Goal: Contribute content: Contribute content

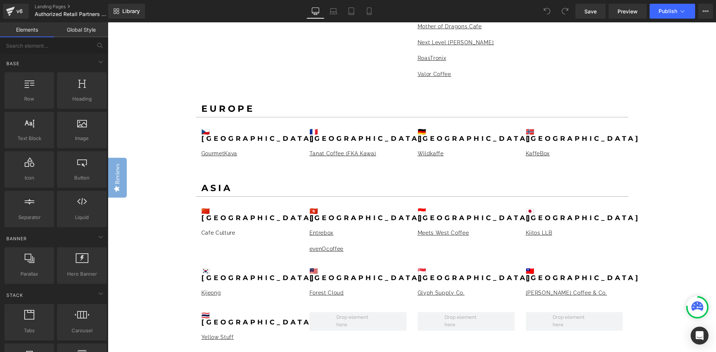
scroll to position [783, 0]
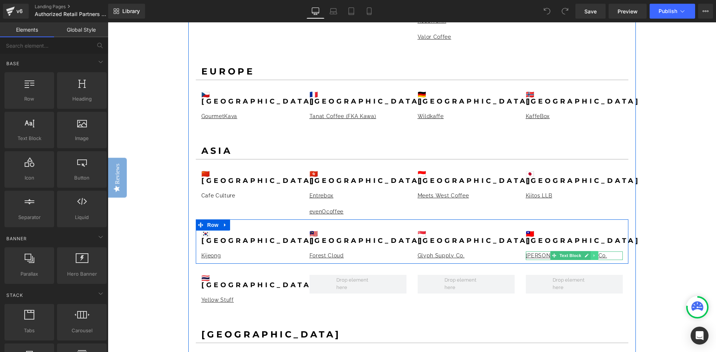
click at [592, 254] on icon at bounding box center [594, 256] width 4 height 4
click at [591, 251] on link at bounding box center [590, 255] width 8 height 9
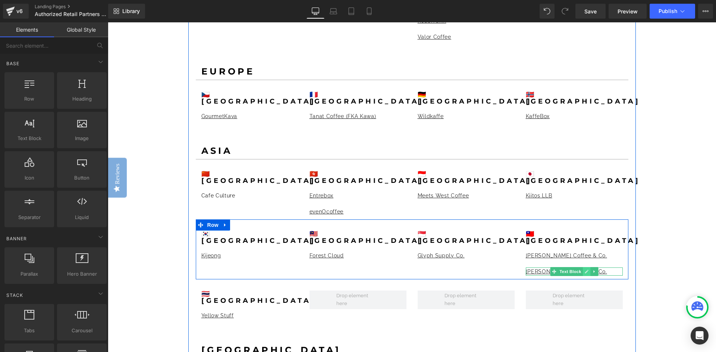
click at [584, 270] on icon at bounding box center [586, 272] width 4 height 4
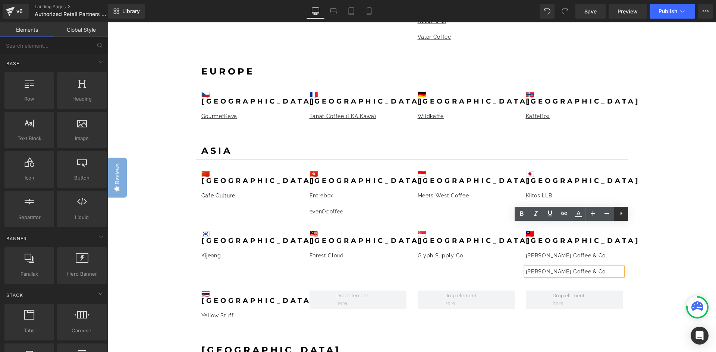
click at [623, 215] on icon at bounding box center [621, 213] width 9 height 9
click at [552, 215] on icon at bounding box center [549, 213] width 9 height 9
click at [547, 213] on icon at bounding box center [550, 213] width 6 height 3
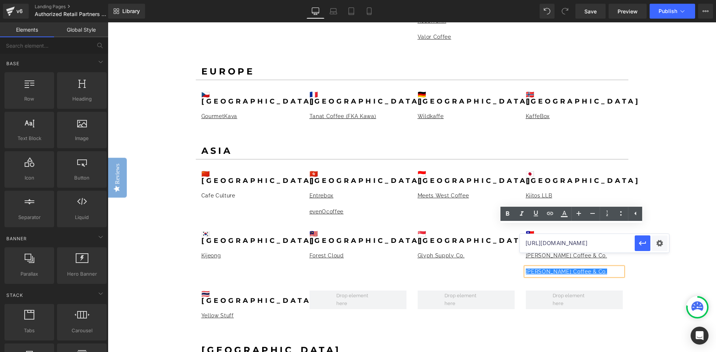
click at [587, 244] on input "[URL][DOMAIN_NAME]" at bounding box center [577, 243] width 115 height 19
paste input "[DOMAIN_NAME][URL]"
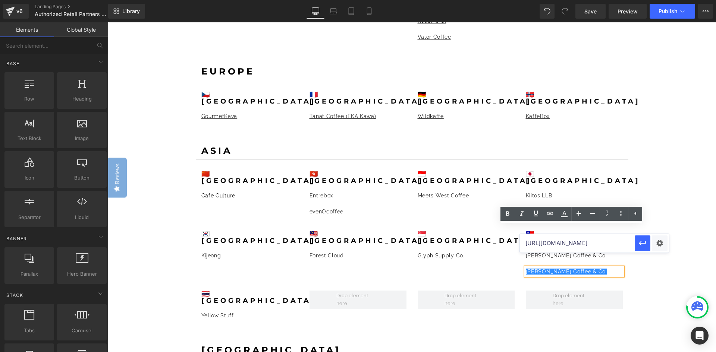
type input "[URL][DOMAIN_NAME]"
click at [591, 268] on p "[PERSON_NAME] Coffee & Co." at bounding box center [574, 272] width 97 height 8
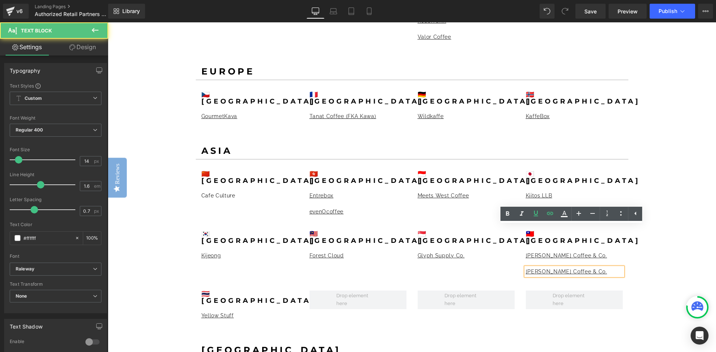
scroll to position [0, 0]
drag, startPoint x: 592, startPoint y: 228, endPoint x: 523, endPoint y: 229, distance: 68.2
click at [526, 268] on p "[PERSON_NAME] Coffee & Co." at bounding box center [574, 272] width 97 height 8
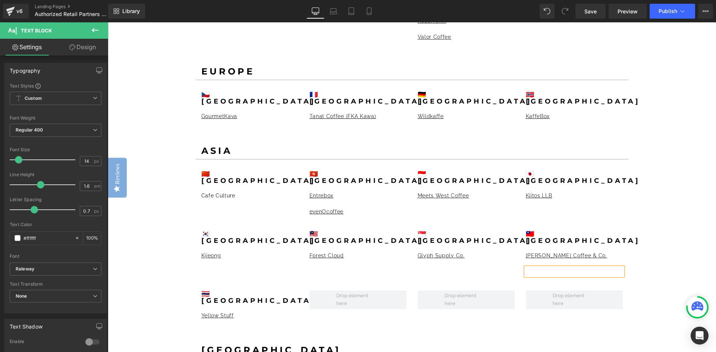
click at [538, 268] on p "Ve" at bounding box center [574, 272] width 97 height 8
drag, startPoint x: 536, startPoint y: 230, endPoint x: 524, endPoint y: 230, distance: 12.3
click at [526, 268] on p "Ve" at bounding box center [574, 272] width 97 height 8
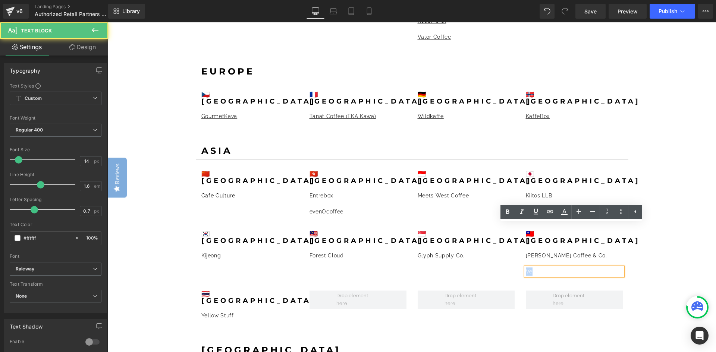
click at [528, 268] on p "Ve" at bounding box center [574, 272] width 97 height 8
click at [542, 269] on link "[PERSON_NAME] Coffee & Co." at bounding box center [566, 272] width 81 height 6
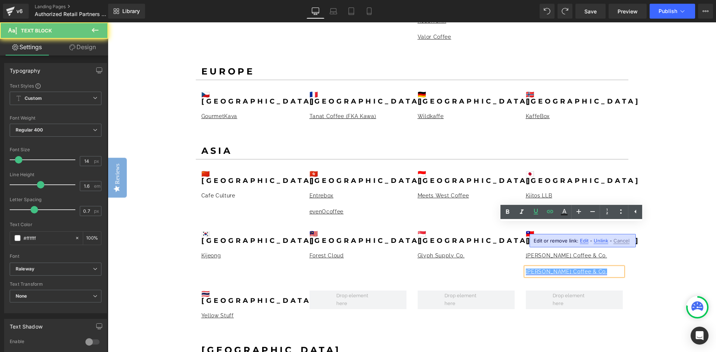
click at [527, 269] on link "[PERSON_NAME] Coffee & Co." at bounding box center [566, 272] width 81 height 6
click at [534, 269] on link "[PERSON_NAME] Coffee & Co." at bounding box center [566, 272] width 81 height 6
click at [526, 269] on link "[PERSON_NAME] Coffee & Co." at bounding box center [566, 272] width 81 height 6
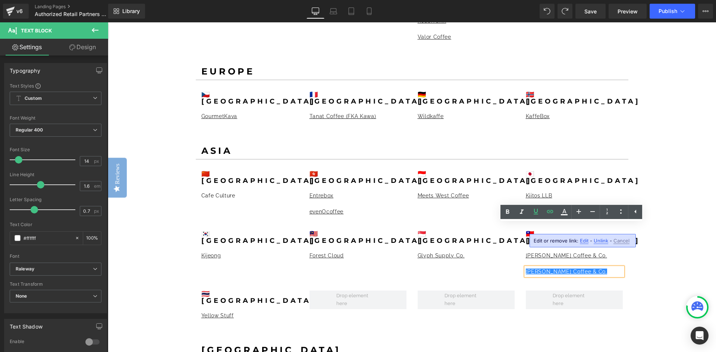
click at [582, 240] on span "Edit" at bounding box center [584, 241] width 9 height 6
click at [527, 274] on div at bounding box center [574, 275] width 97 height 2
click at [571, 242] on input "[URL][DOMAIN_NAME]" at bounding box center [577, 243] width 115 height 19
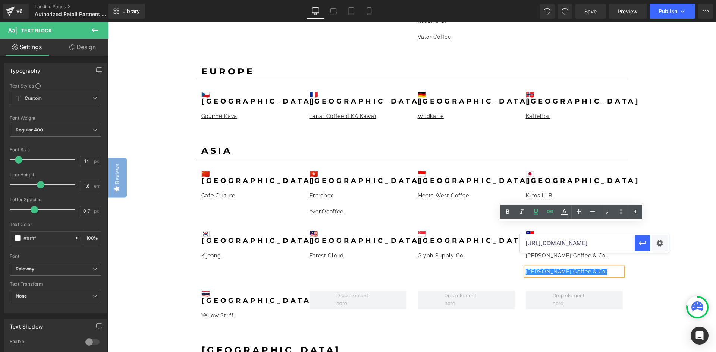
paste input "[DOMAIN_NAME][URL]"
click at [526, 269] on link "[PERSON_NAME] Coffee & Co." at bounding box center [566, 272] width 81 height 6
click at [538, 269] on link "[PERSON_NAME] Coffee & Co." at bounding box center [566, 272] width 81 height 6
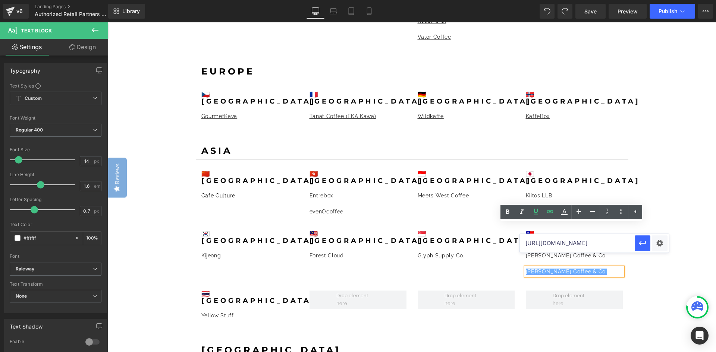
click at [531, 269] on link "[PERSON_NAME] Coffee & Co." at bounding box center [566, 272] width 81 height 6
click at [541, 269] on link "[PERSON_NAME] Coffee & Co." at bounding box center [566, 272] width 81 height 6
click at [534, 268] on p "[PERSON_NAME] Coffee & Co." at bounding box center [574, 272] width 97 height 8
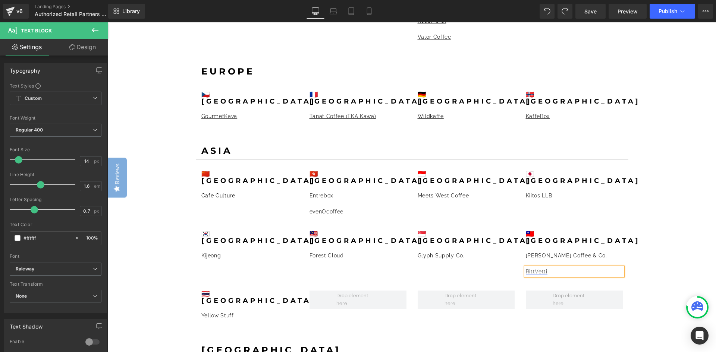
click at [532, 269] on link "RittVetti" at bounding box center [537, 272] width 22 height 6
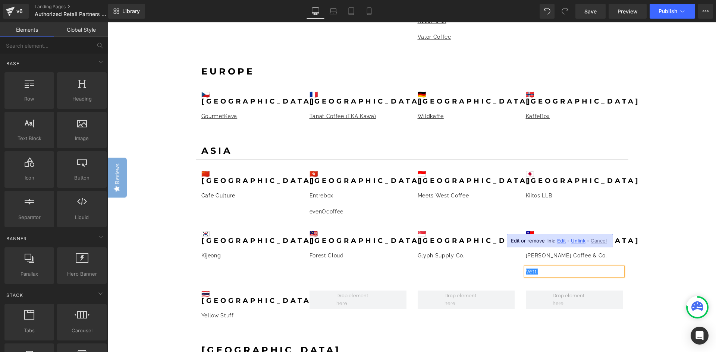
click at [641, 230] on div "GIVE YOUR CUSTOMERS THE TOOLS TO ELEVATE THEIR COFFEE SENSORY EXPERIENCE. Headi…" at bounding box center [412, 326] width 608 height 2092
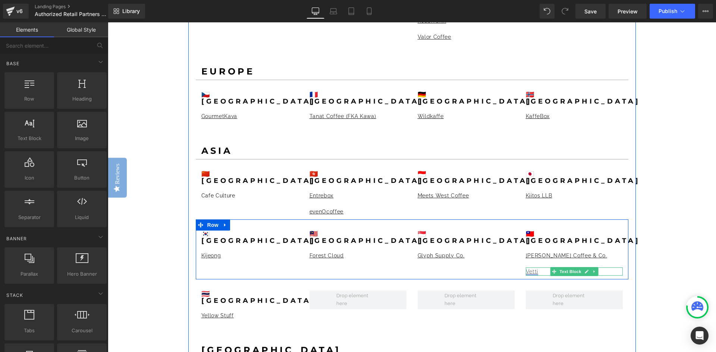
click at [529, 269] on link "Vetti" at bounding box center [532, 272] width 13 height 6
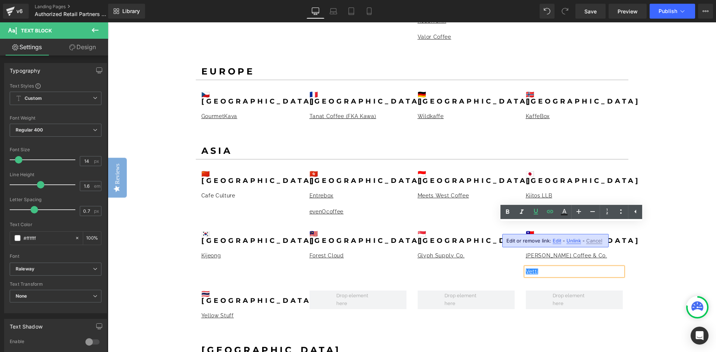
click at [543, 268] on p "Vetti" at bounding box center [574, 272] width 97 height 8
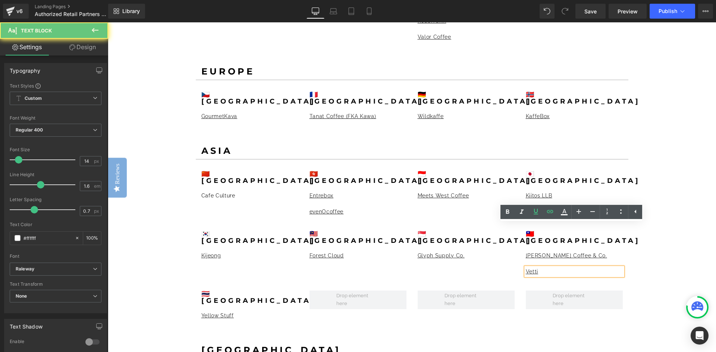
click at [535, 268] on p "Vetti" at bounding box center [574, 272] width 97 height 8
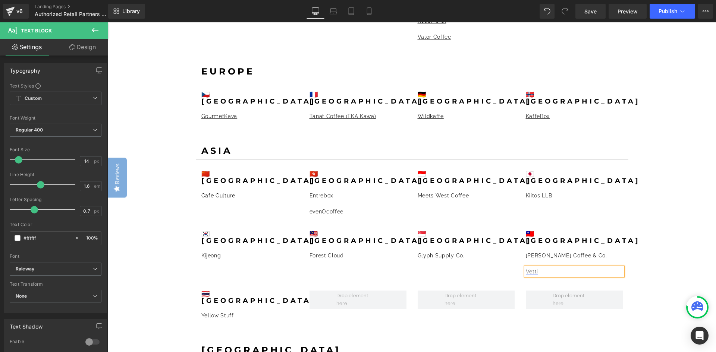
click at [531, 269] on link "Vetti" at bounding box center [532, 272] width 13 height 6
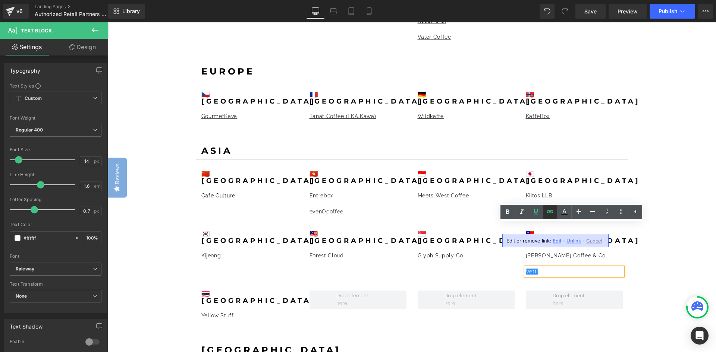
click at [551, 213] on icon at bounding box center [550, 211] width 6 height 3
click at [563, 243] on input "[URL][DOMAIN_NAME]" at bounding box center [577, 243] width 115 height 19
paste input "CE certification"
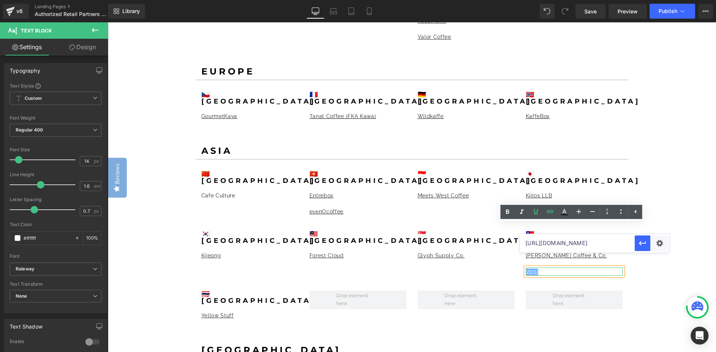
click at [534, 269] on link "Vetti" at bounding box center [532, 272] width 13 height 6
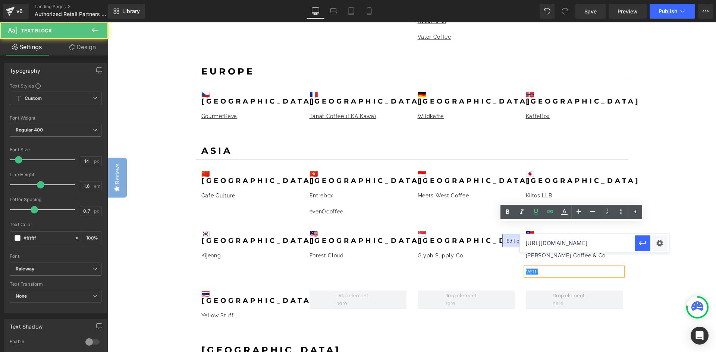
click at [562, 246] on input "[URL][DOMAIN_NAME]" at bounding box center [577, 243] width 115 height 19
click at [550, 245] on input "[URL][DOMAIN_NAME]" at bounding box center [577, 243] width 115 height 19
click at [544, 245] on input "[URL][DOMAIN_NAME]" at bounding box center [577, 243] width 115 height 19
click at [528, 244] on input "[URL][DOMAIN_NAME]" at bounding box center [577, 243] width 115 height 19
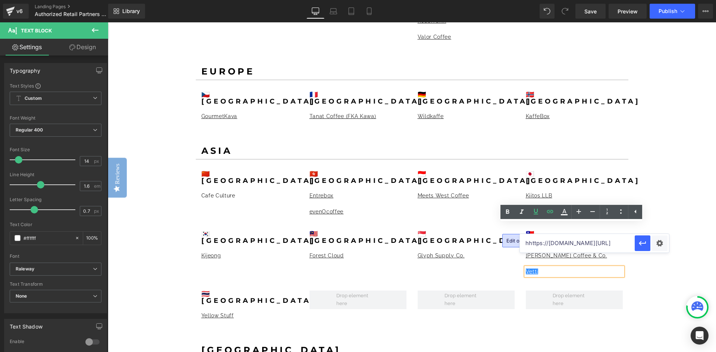
scroll to position [0, 26]
drag, startPoint x: 613, startPoint y: 238, endPoint x: 619, endPoint y: 239, distance: 5.6
click at [619, 239] on input "hhttps://[DOMAIN_NAME][URL]" at bounding box center [577, 243] width 115 height 19
click at [614, 240] on input "hhttps://[DOMAIN_NAME][URL]" at bounding box center [577, 243] width 115 height 19
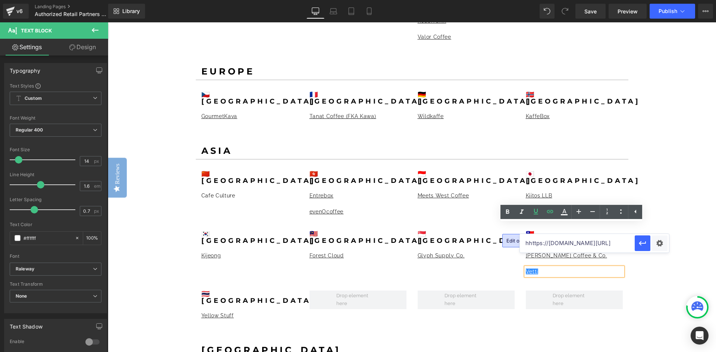
drag, startPoint x: 598, startPoint y: 244, endPoint x: 605, endPoint y: 240, distance: 8.4
click at [617, 240] on input "hhttps://[DOMAIN_NAME][URL]" at bounding box center [577, 243] width 115 height 19
click at [605, 240] on input "hhttps://[DOMAIN_NAME][URL]" at bounding box center [577, 243] width 115 height 19
click at [563, 244] on input "hhttps://[DOMAIN_NAME][URL]" at bounding box center [577, 243] width 115 height 19
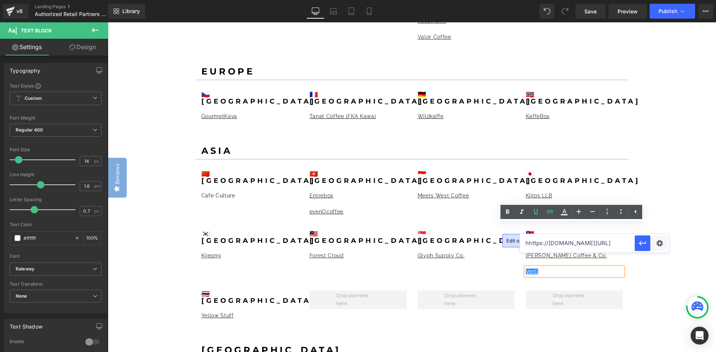
scroll to position [0, 0]
drag, startPoint x: 549, startPoint y: 245, endPoint x: 521, endPoint y: 247, distance: 27.7
click at [521, 247] on input "hhttps://[DOMAIN_NAME][URL]" at bounding box center [577, 243] width 115 height 19
click at [577, 244] on input "hhttps://[DOMAIN_NAME][URL]" at bounding box center [577, 243] width 115 height 19
click at [546, 244] on input "hhttps://[DOMAIN_NAME][URL]" at bounding box center [577, 243] width 115 height 19
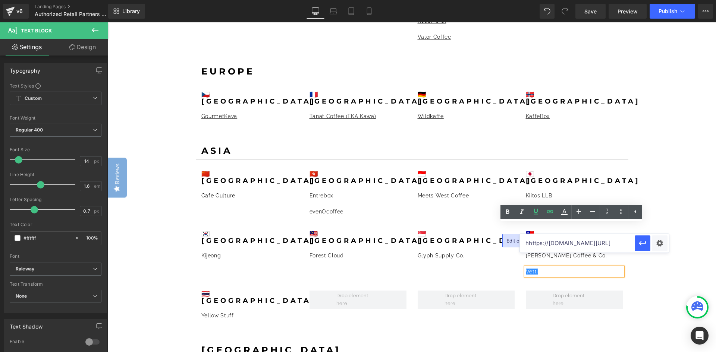
click at [529, 244] on input "hhttps://[DOMAIN_NAME][URL]" at bounding box center [577, 243] width 115 height 19
click at [624, 246] on input "[URL][DOMAIN_NAME]" at bounding box center [577, 243] width 115 height 19
click at [642, 243] on icon "button" at bounding box center [642, 243] width 7 height 4
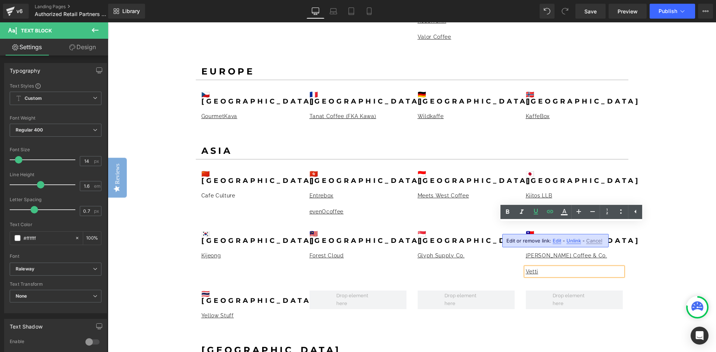
click at [642, 184] on div "GIVE YOUR CUSTOMERS THE TOOLS TO ELEVATE THEIR COFFEE SENSORY EXPERIENCE. Headi…" at bounding box center [412, 326] width 608 height 2092
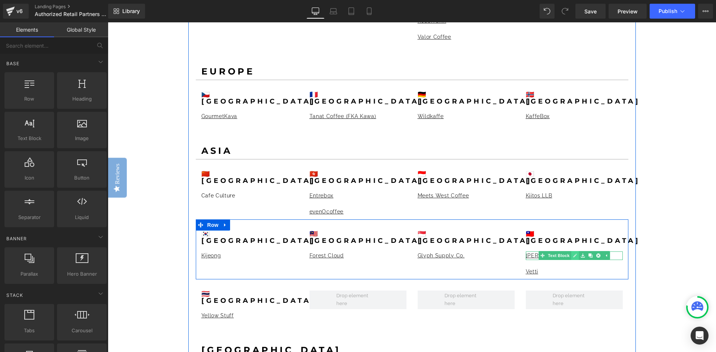
click at [573, 254] on icon at bounding box center [575, 256] width 4 height 4
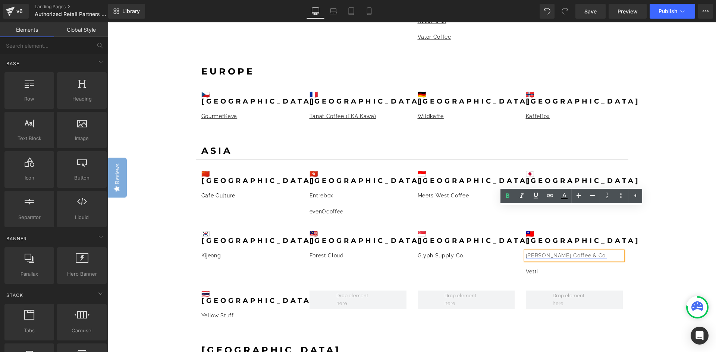
click at [581, 253] on link "[PERSON_NAME] Coffee & Co." at bounding box center [566, 256] width 81 height 6
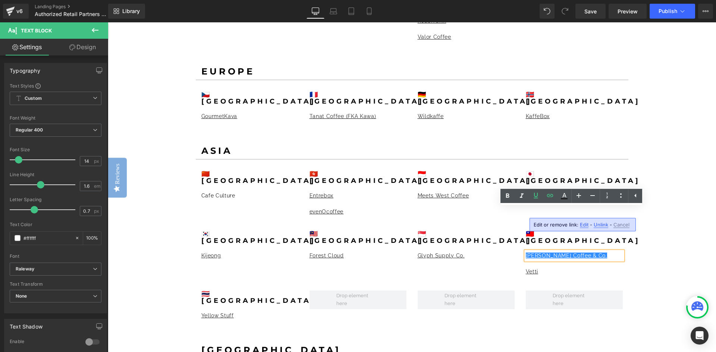
click at [582, 224] on span "Edit" at bounding box center [584, 225] width 9 height 6
drag, startPoint x: 601, startPoint y: 227, endPoint x: 648, endPoint y: 228, distance: 46.6
click at [650, 228] on div "[URL][DOMAIN_NAME]" at bounding box center [594, 227] width 149 height 19
click at [595, 226] on input "[URL][DOMAIN_NAME]" at bounding box center [577, 227] width 115 height 19
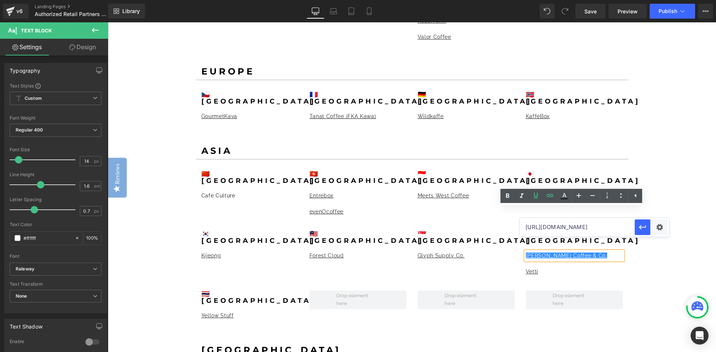
scroll to position [0, 142]
drag, startPoint x: 524, startPoint y: 226, endPoint x: 547, endPoint y: 227, distance: 23.1
click at [531, 226] on input "[URL][DOMAIN_NAME]" at bounding box center [577, 227] width 115 height 19
click at [589, 226] on input "[URL][DOMAIN_NAME]" at bounding box center [577, 227] width 115 height 19
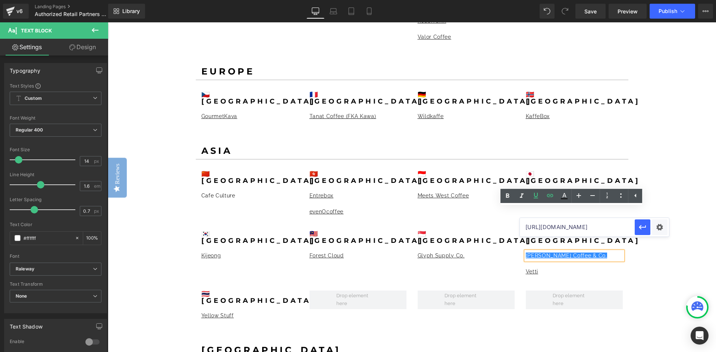
drag, startPoint x: 678, startPoint y: 250, endPoint x: 515, endPoint y: 227, distance: 165.2
click at [586, 231] on input "[URL][DOMAIN_NAME]" at bounding box center [577, 227] width 115 height 19
drag, startPoint x: 494, startPoint y: 215, endPoint x: 611, endPoint y: 229, distance: 117.1
click at [611, 229] on input "[URL][DOMAIN_NAME]" at bounding box center [577, 227] width 115 height 19
drag, startPoint x: 595, startPoint y: 229, endPoint x: 655, endPoint y: 229, distance: 60.0
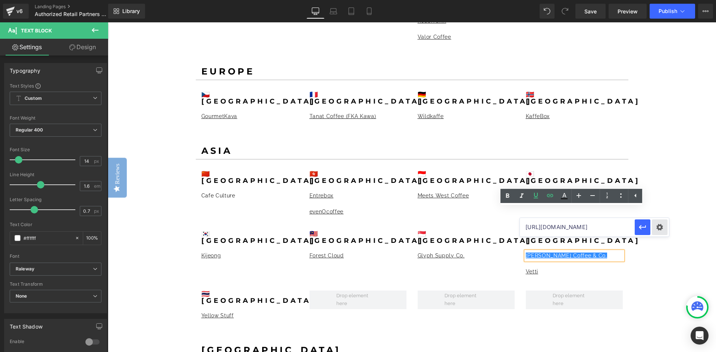
click at [655, 229] on div "[URL][DOMAIN_NAME]" at bounding box center [594, 227] width 149 height 19
click at [589, 227] on input "[URL][DOMAIN_NAME]" at bounding box center [577, 227] width 115 height 19
drag, startPoint x: 661, startPoint y: 248, endPoint x: 516, endPoint y: 227, distance: 147.4
click at [589, 228] on input "[URL][DOMAIN_NAME]" at bounding box center [577, 227] width 115 height 19
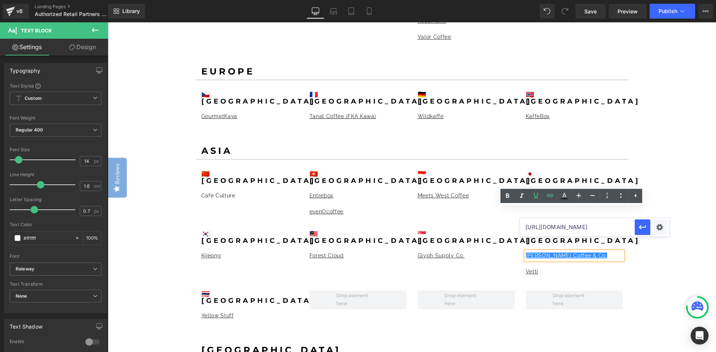
drag, startPoint x: 650, startPoint y: 250, endPoint x: 517, endPoint y: 229, distance: 133.9
click at [594, 229] on input "[URL][DOMAIN_NAME]" at bounding box center [577, 227] width 115 height 19
type input "[URL][DOMAIN_NAME]"
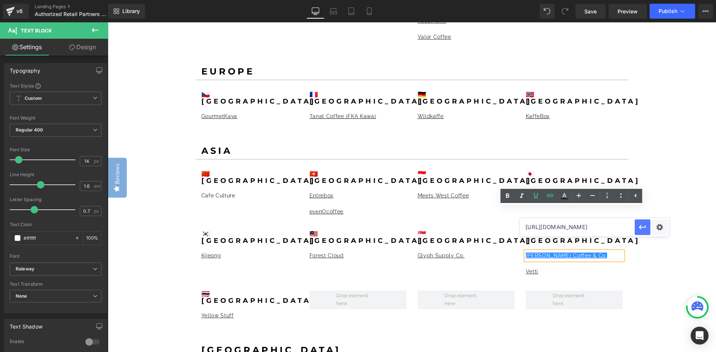
click at [639, 226] on icon "button" at bounding box center [642, 227] width 9 height 9
click at [661, 220] on div "GIVE YOUR CUSTOMERS THE TOOLS TO ELEVATE THEIR COFFEE SENSORY EXPERIENCE. Headi…" at bounding box center [412, 326] width 608 height 2092
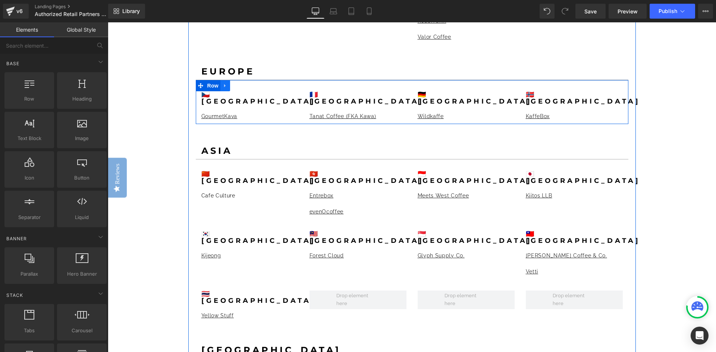
click at [224, 84] on icon at bounding box center [224, 85] width 1 height 3
click at [232, 83] on icon at bounding box center [234, 85] width 5 height 5
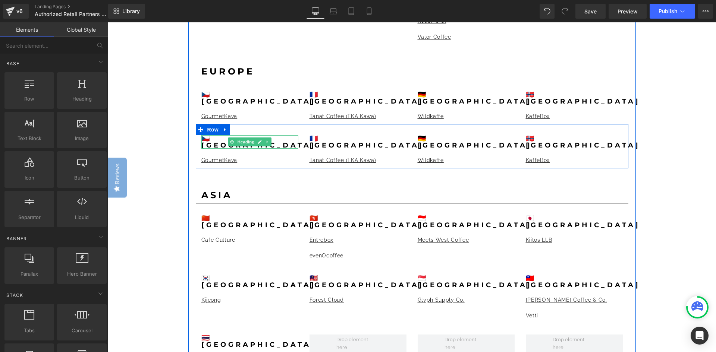
click at [210, 135] on b "🇨🇿[GEOGRAPHIC_DATA]" at bounding box center [258, 142] width 114 height 15
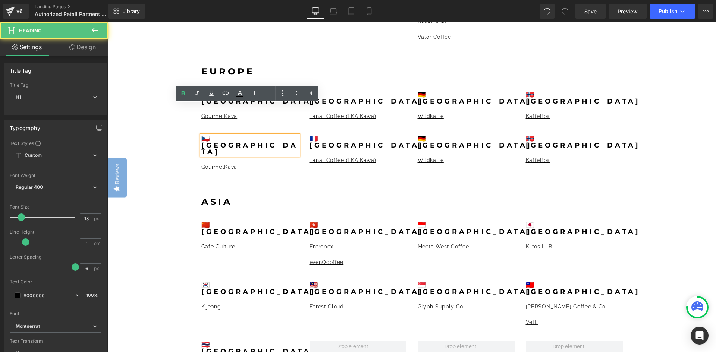
click at [207, 135] on b "🇨🇿[GEOGRAPHIC_DATA]" at bounding box center [249, 146] width 97 height 22
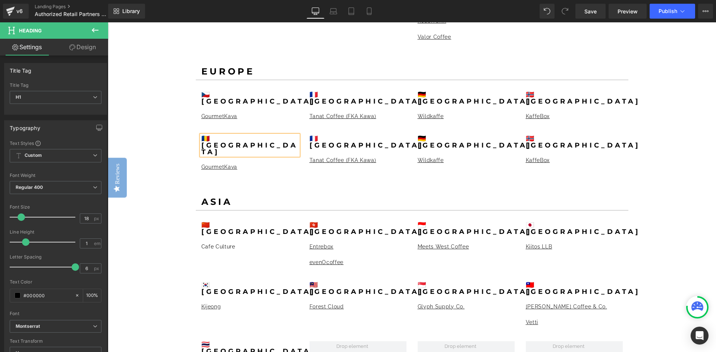
click at [210, 124] on div "🇷🇴czechia Heading GourmetKava Text Block 🇫🇷FRANCE Heading Tanat Coffee (FKA Kaw…" at bounding box center [412, 149] width 432 height 51
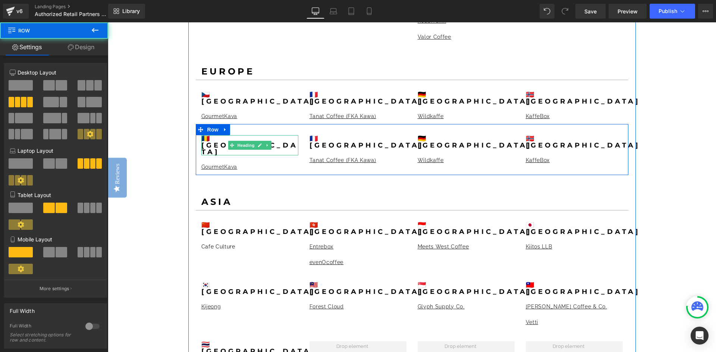
click at [210, 135] on div at bounding box center [249, 136] width 97 height 2
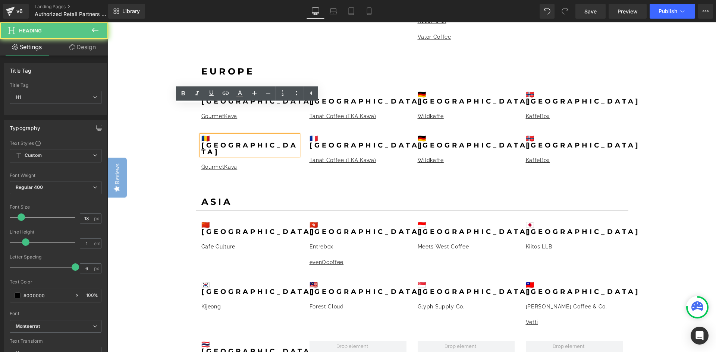
click at [215, 135] on b "🇷🇴[GEOGRAPHIC_DATA]" at bounding box center [249, 146] width 97 height 22
click at [210, 135] on b "🇷🇴[GEOGRAPHIC_DATA]" at bounding box center [249, 146] width 97 height 22
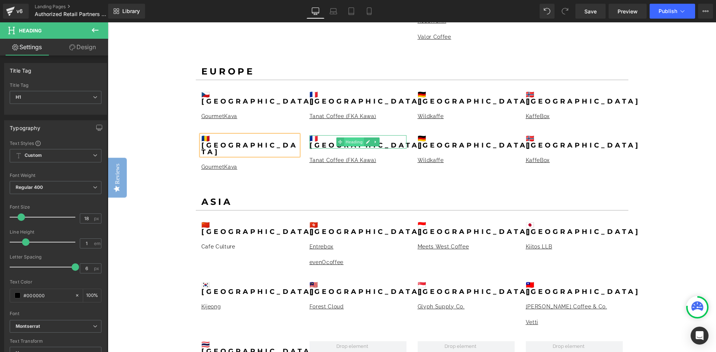
click at [348, 138] on span "Heading" at bounding box center [354, 142] width 20 height 9
click at [319, 135] on b "🇫🇷[GEOGRAPHIC_DATA]" at bounding box center [366, 142] width 114 height 15
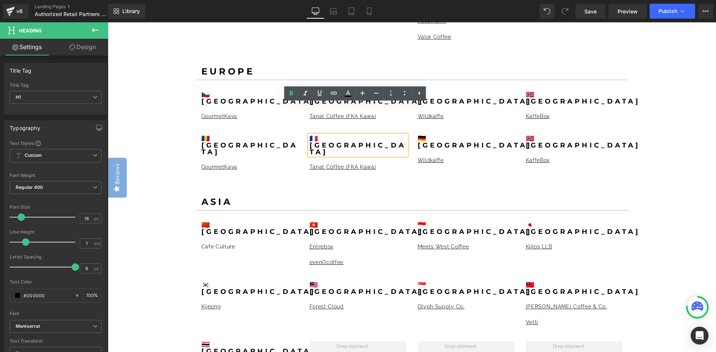
click at [368, 135] on h1 "🇫🇷[GEOGRAPHIC_DATA]" at bounding box center [357, 145] width 97 height 20
click at [376, 165] on icon at bounding box center [378, 167] width 4 height 4
click at [387, 165] on icon at bounding box center [389, 167] width 4 height 4
click at [377, 166] on icon at bounding box center [377, 167] width 1 height 3
click at [380, 165] on icon at bounding box center [382, 167] width 4 height 4
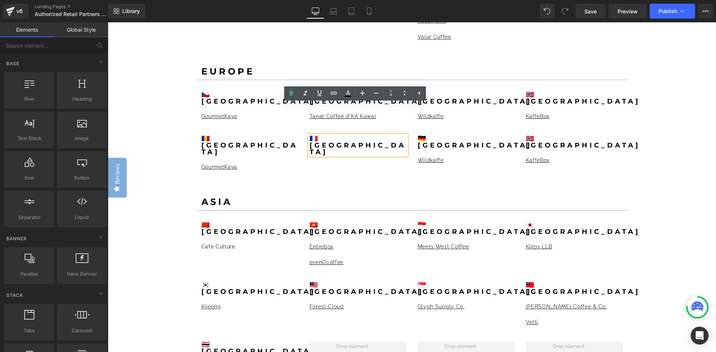
click at [396, 135] on h1 "🇫🇷[GEOGRAPHIC_DATA]" at bounding box center [357, 145] width 97 height 20
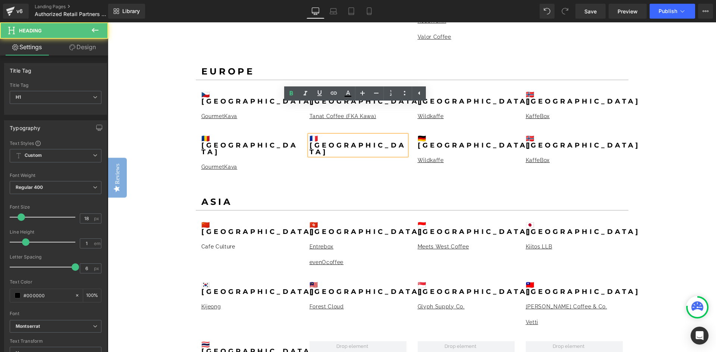
click at [373, 124] on div "🇷🇴[GEOGRAPHIC_DATA] Heading GourmetKava Text Block 🇫🇷FRANCE Heading 🇩🇪[GEOGRAPH…" at bounding box center [412, 149] width 432 height 51
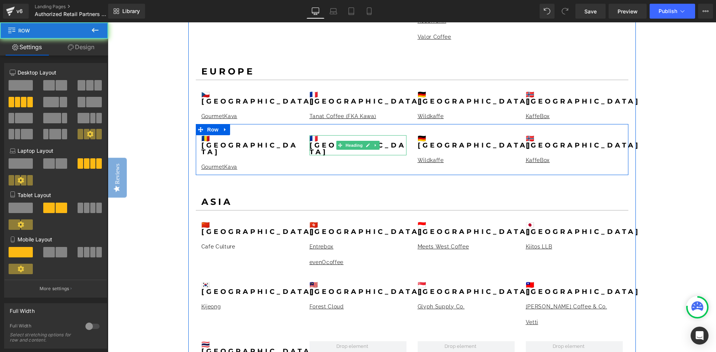
click at [372, 141] on link at bounding box center [376, 145] width 8 height 9
click at [377, 144] on icon at bounding box center [379, 146] width 4 height 4
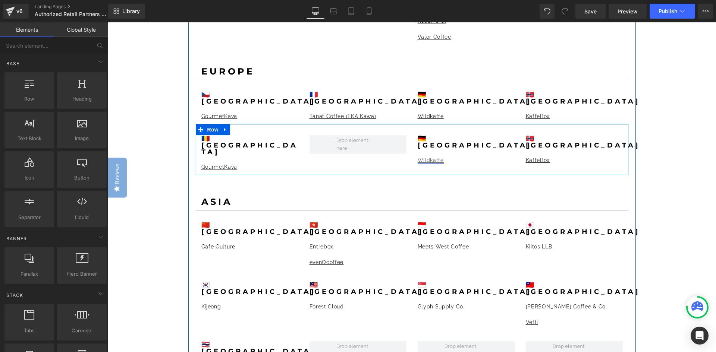
click at [434, 157] on link "Wildkaffe" at bounding box center [431, 160] width 26 height 6
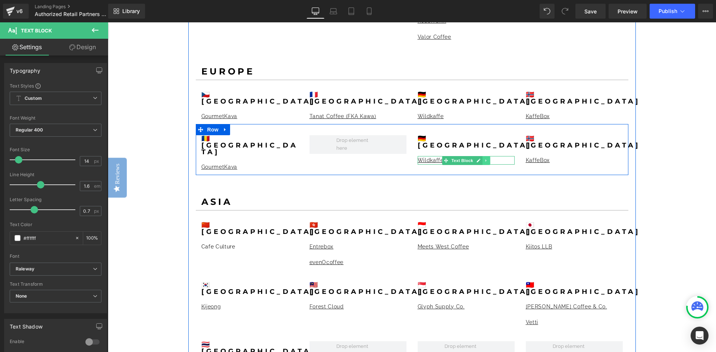
click at [485, 159] on icon at bounding box center [485, 160] width 1 height 3
click at [489, 158] on icon at bounding box center [490, 160] width 4 height 4
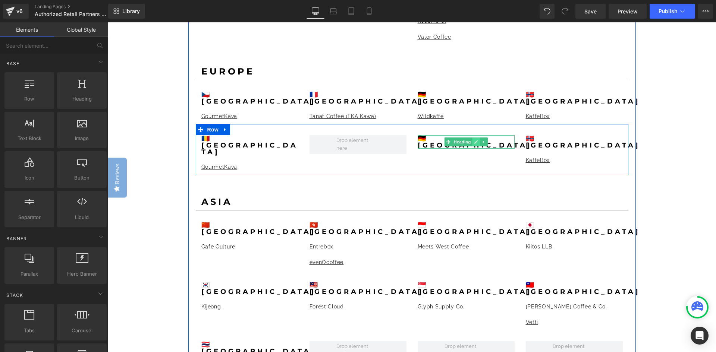
click at [472, 138] on link at bounding box center [476, 142] width 8 height 9
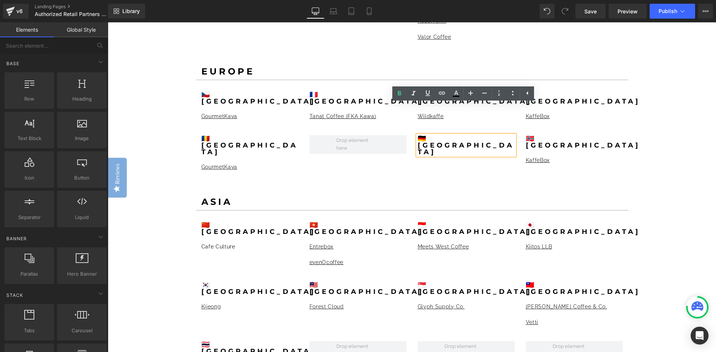
click at [501, 135] on h1 "🇩🇪[GEOGRAPHIC_DATA]" at bounding box center [466, 145] width 97 height 20
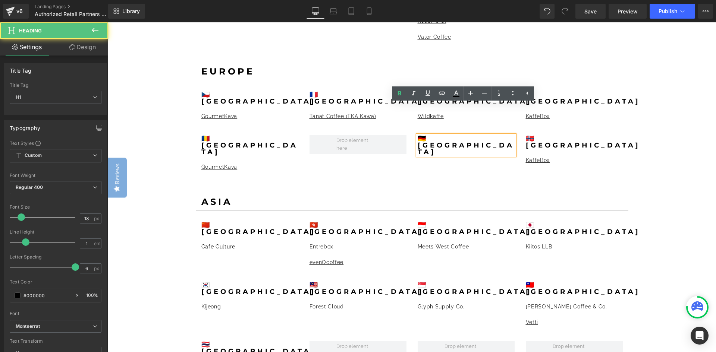
click at [481, 124] on div "🇷🇴[GEOGRAPHIC_DATA] Heading GourmetKava Text Block 🇩🇪[GEOGRAPHIC_DATA] Heading …" at bounding box center [412, 149] width 432 height 51
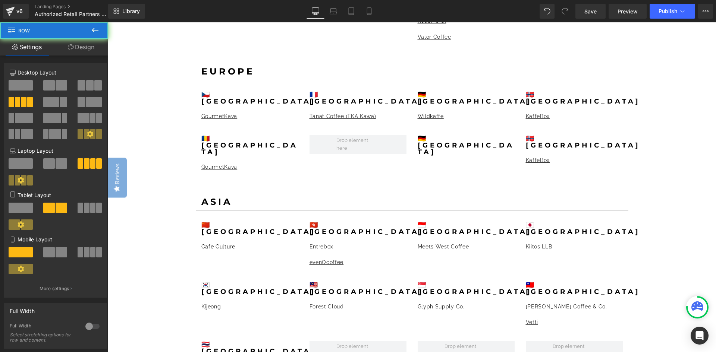
click at [482, 143] on icon at bounding box center [484, 145] width 4 height 4
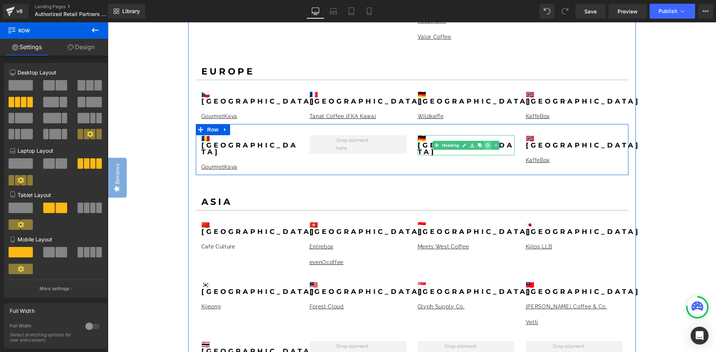
click at [485, 144] on icon at bounding box center [487, 146] width 4 height 4
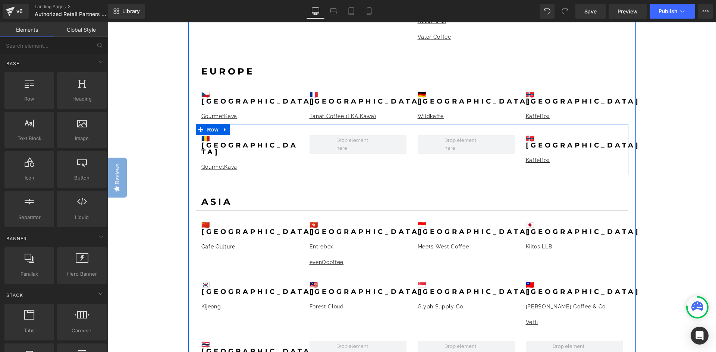
click at [558, 156] on span "Text Block" at bounding box center [570, 160] width 25 height 9
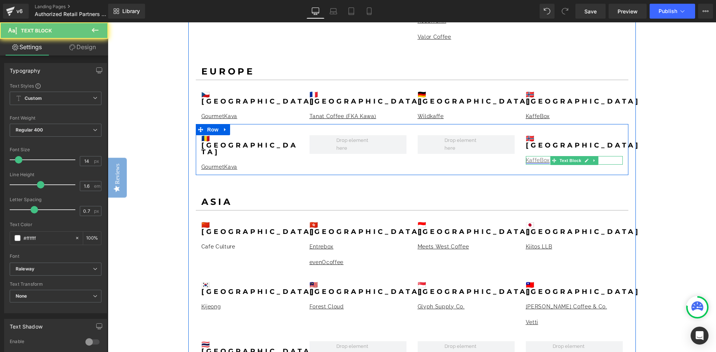
click at [533, 157] on link "KaffeBox" at bounding box center [538, 160] width 24 height 6
click at [611, 156] on p "KaffeBox" at bounding box center [574, 160] width 97 height 8
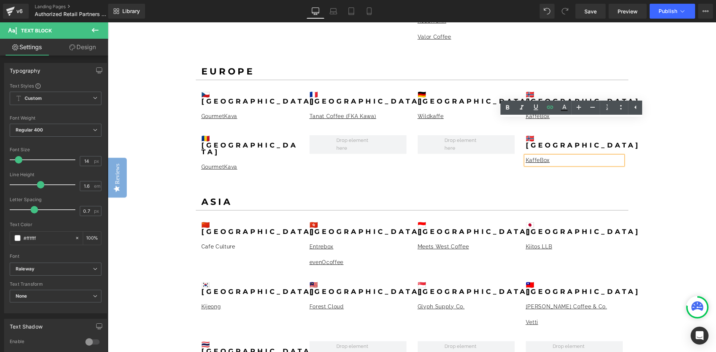
click at [602, 156] on p "KaffeBox" at bounding box center [574, 160] width 97 height 8
click at [633, 109] on icon at bounding box center [635, 107] width 9 height 9
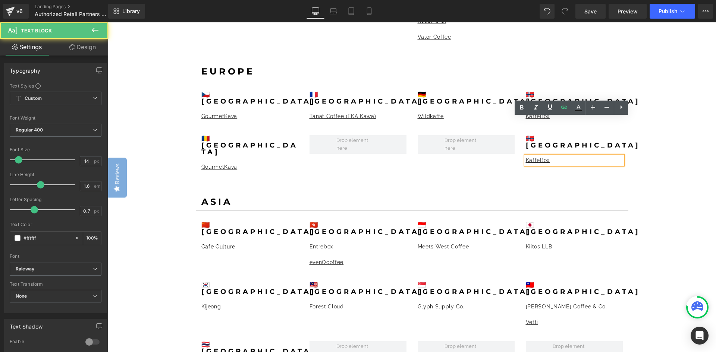
click at [561, 156] on p "KaffeBox" at bounding box center [574, 160] width 97 height 8
click at [568, 156] on p "KaffeBox" at bounding box center [574, 160] width 97 height 8
click at [526, 157] on link "KaffeBox" at bounding box center [538, 160] width 24 height 6
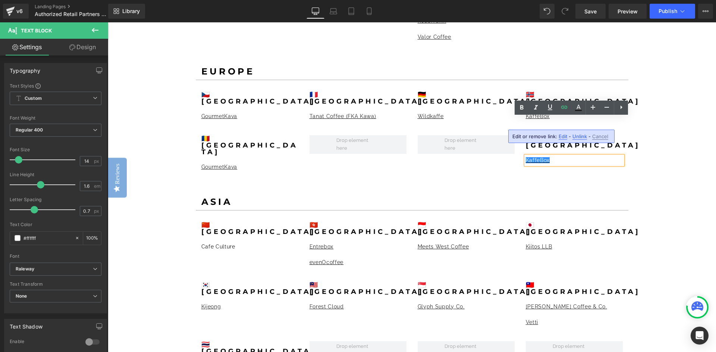
click at [638, 125] on div "GIVE YOUR CUSTOMERS THE TOOLS TO ELEVATE THEIR COFFEE SENSORY EXPERIENCE. Headi…" at bounding box center [412, 351] width 608 height 2143
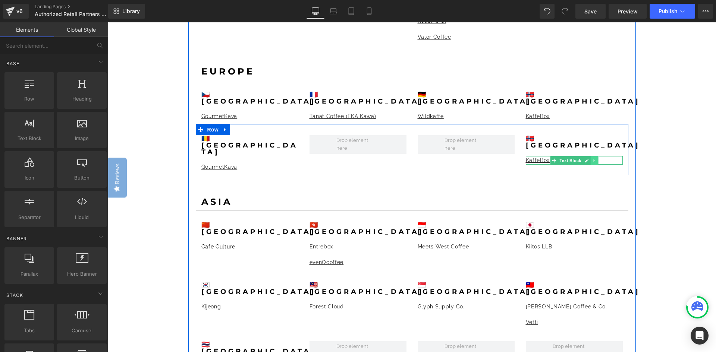
click at [592, 158] on icon at bounding box center [594, 160] width 4 height 4
click at [597, 158] on icon at bounding box center [598, 160] width 4 height 4
click at [588, 138] on link at bounding box center [592, 142] width 8 height 9
click at [594, 140] on icon at bounding box center [596, 142] width 4 height 4
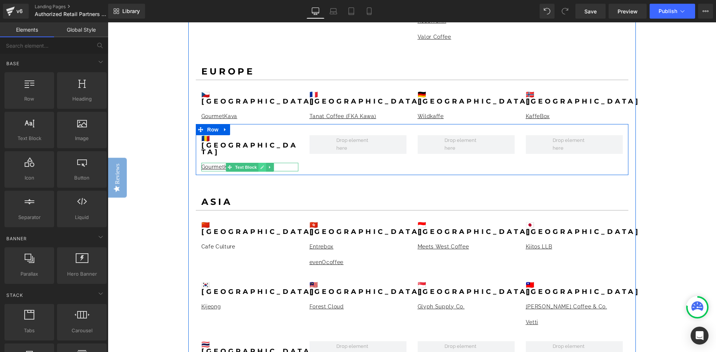
click at [260, 165] on icon at bounding box center [262, 167] width 4 height 4
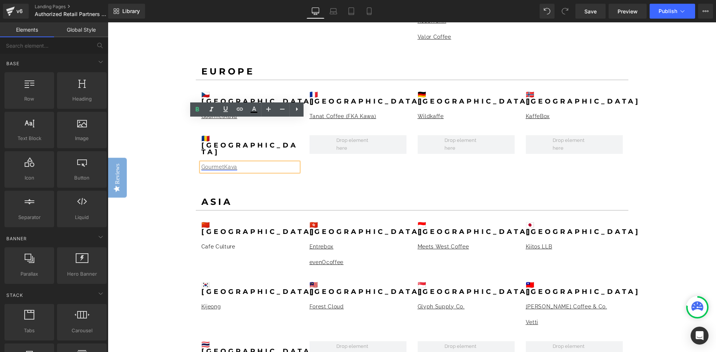
click at [217, 164] on link "GourmetKava" at bounding box center [219, 167] width 36 height 6
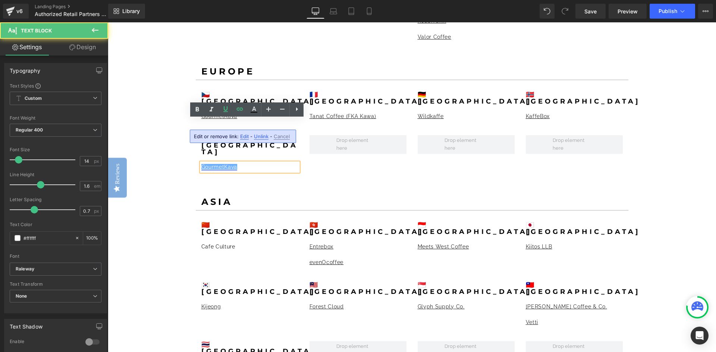
click at [212, 164] on link "GourmetKava" at bounding box center [219, 167] width 36 height 6
click at [202, 164] on link "GourmetKava" at bounding box center [219, 167] width 36 height 6
click at [227, 164] on link "GourmetKava" at bounding box center [219, 167] width 36 height 6
click at [241, 134] on span "Edit" at bounding box center [244, 136] width 9 height 6
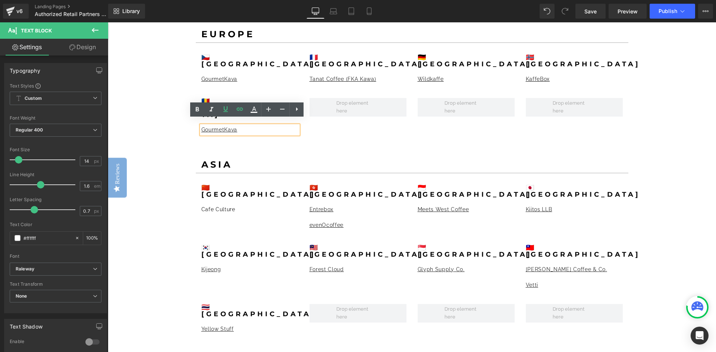
scroll to position [746, 0]
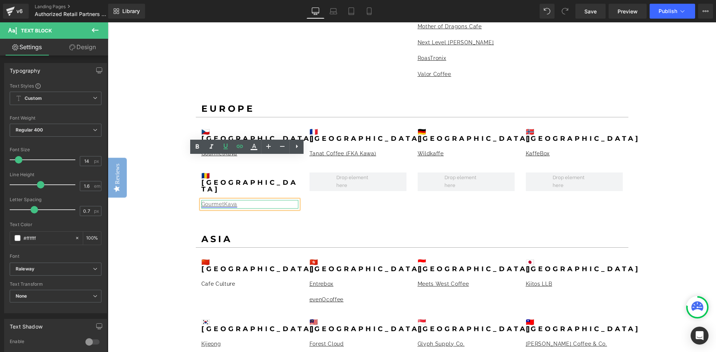
click at [203, 201] on link "GourmetKava" at bounding box center [219, 204] width 36 height 6
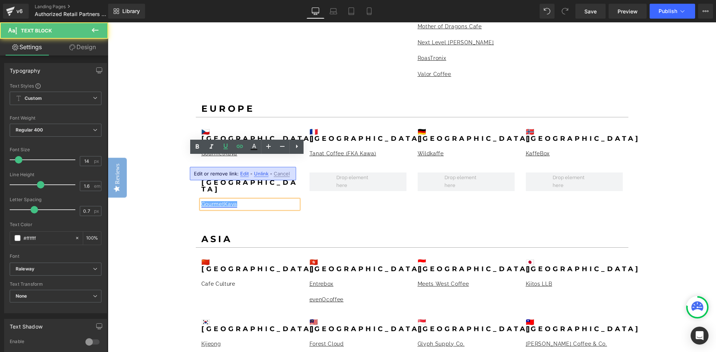
click at [203, 201] on link "GourmetKava" at bounding box center [219, 204] width 36 height 6
click at [213, 201] on link "GourmetKava" at bounding box center [219, 204] width 36 height 6
click at [202, 201] on link "GourmetKava" at bounding box center [219, 204] width 36 height 6
click at [201, 201] on link "GourmetKava" at bounding box center [219, 204] width 36 height 6
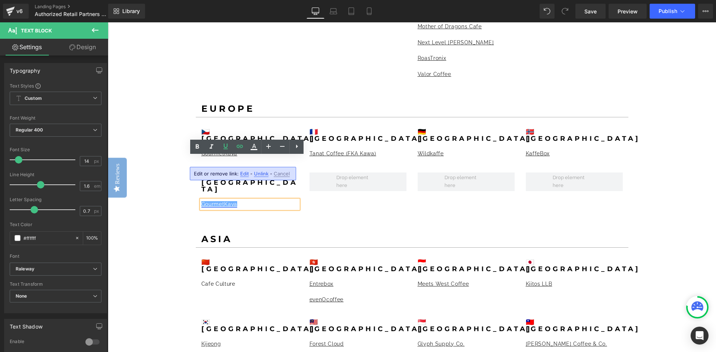
click at [215, 201] on link "GourmetKava" at bounding box center [219, 204] width 36 height 6
click at [242, 200] on p "GourmetKava" at bounding box center [249, 204] width 97 height 8
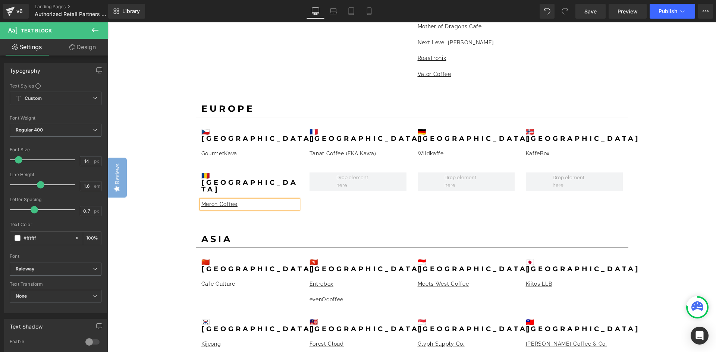
click at [245, 200] on p "Meron Coffee" at bounding box center [249, 204] width 97 height 8
click at [242, 145] on icon at bounding box center [239, 146] width 9 height 9
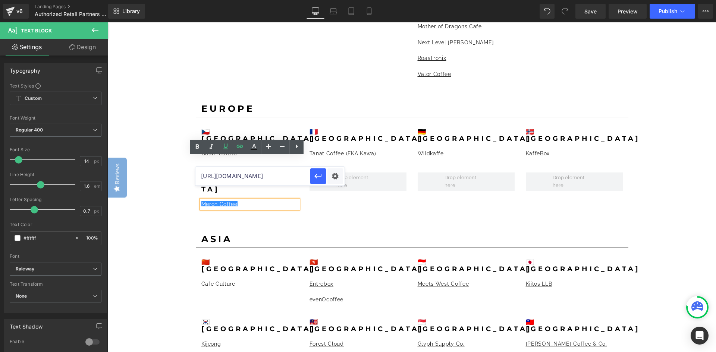
click at [255, 178] on input "[URL][DOMAIN_NAME]" at bounding box center [252, 176] width 115 height 19
click at [237, 177] on input "[URL][DOMAIN_NAME]" at bounding box center [252, 176] width 115 height 19
click at [203, 177] on input "[URL][DOMAIN_NAME]" at bounding box center [252, 176] width 115 height 19
paste input "[URL][DOMAIN_NAME]"
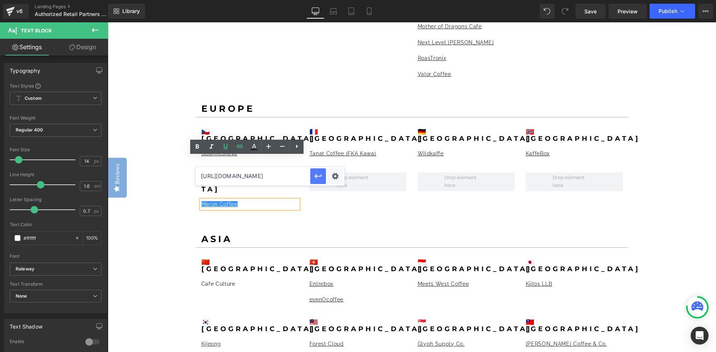
type input "[URL][DOMAIN_NAME]"
click at [319, 175] on icon "button" at bounding box center [318, 176] width 9 height 9
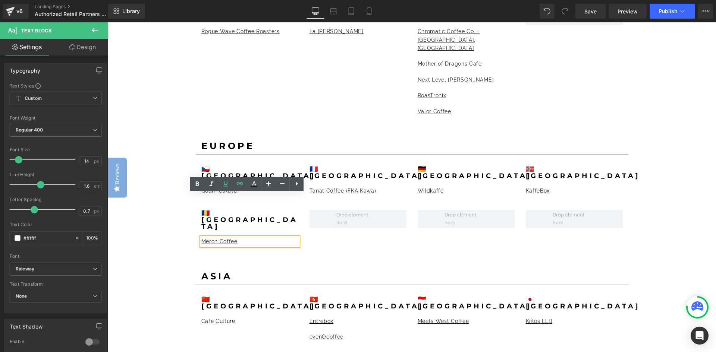
scroll to position [671, 0]
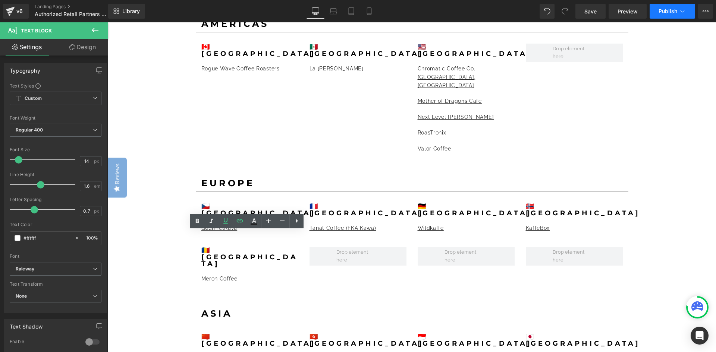
click at [666, 10] on span "Publish" at bounding box center [667, 11] width 19 height 6
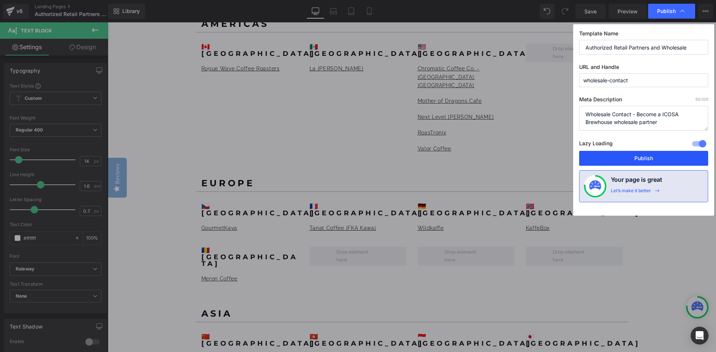
click at [659, 155] on button "Publish" at bounding box center [643, 158] width 129 height 15
